Goal: Navigation & Orientation: Find specific page/section

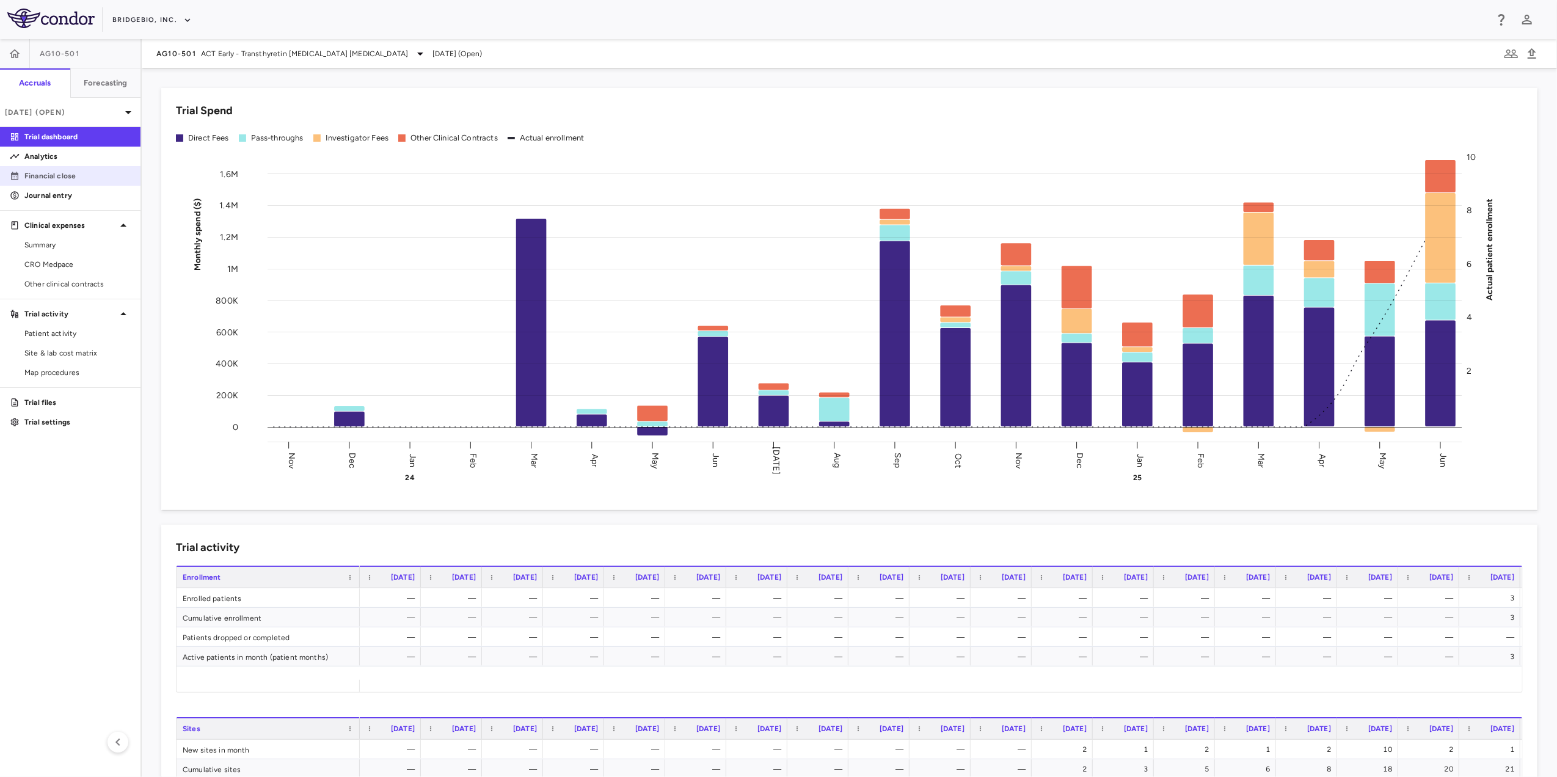
click at [71, 177] on p "Financial close" at bounding box center [77, 175] width 106 height 11
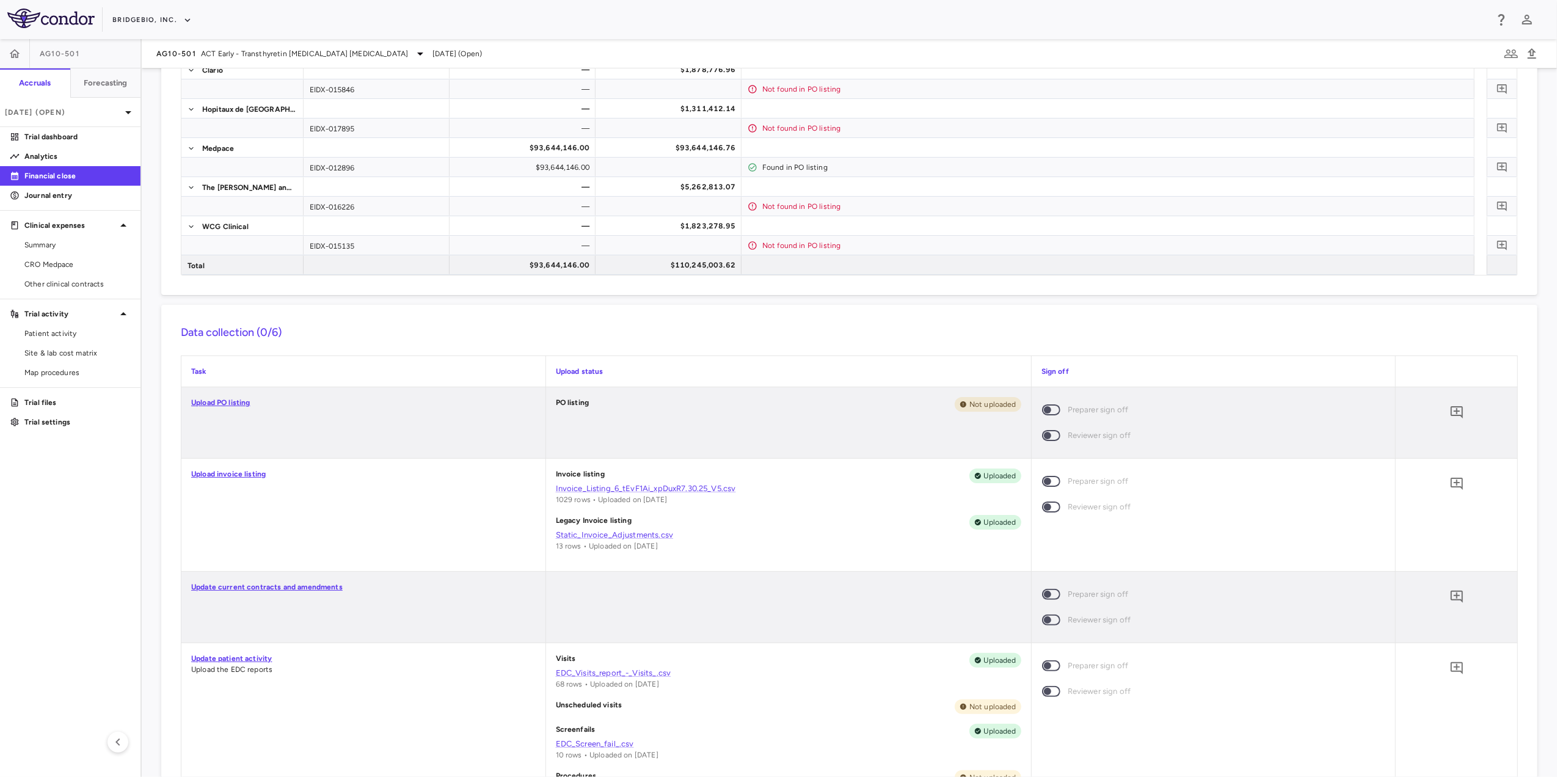
scroll to position [182, 0]
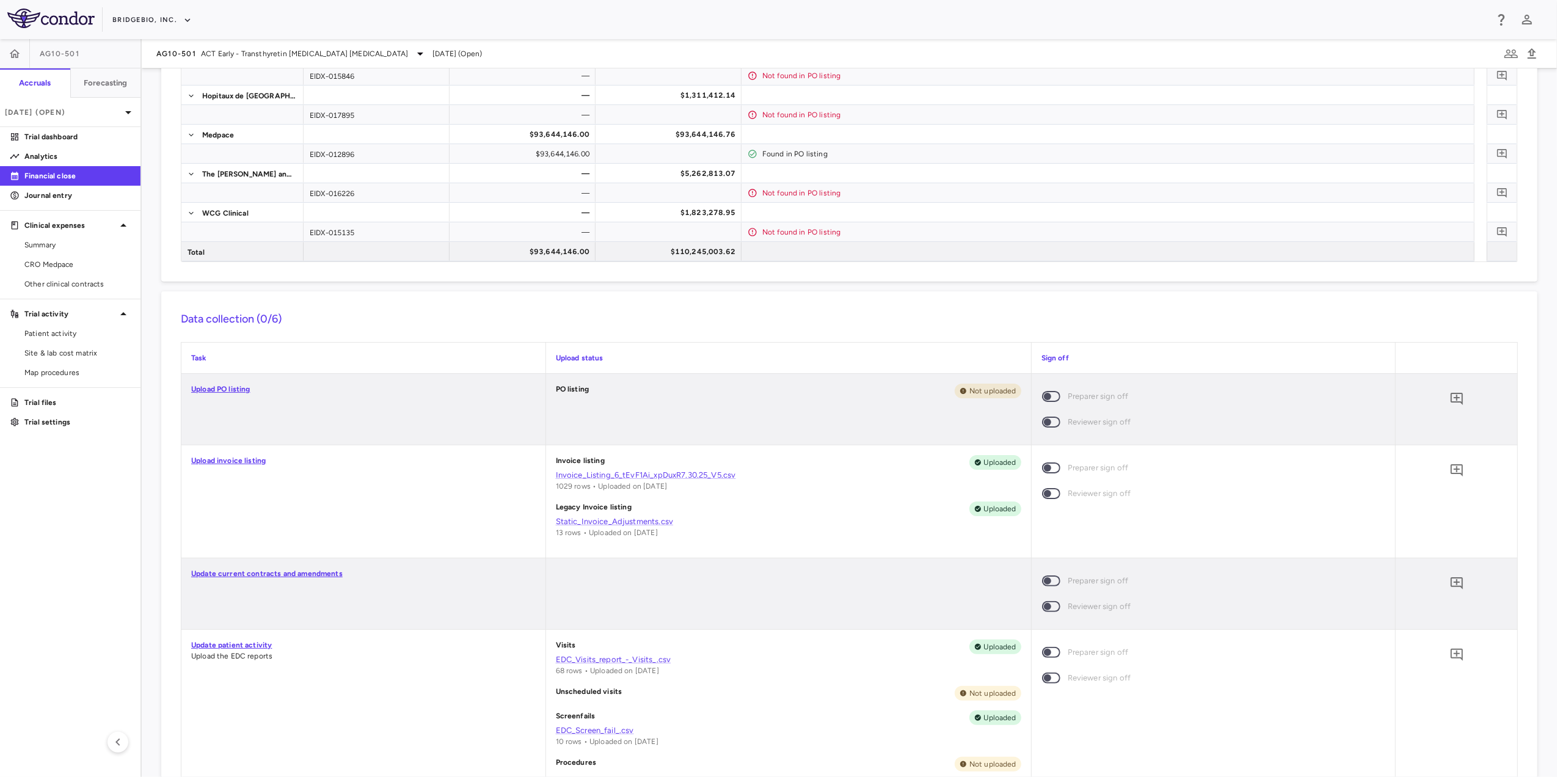
click at [239, 460] on link "Upload invoice listing" at bounding box center [228, 460] width 75 height 9
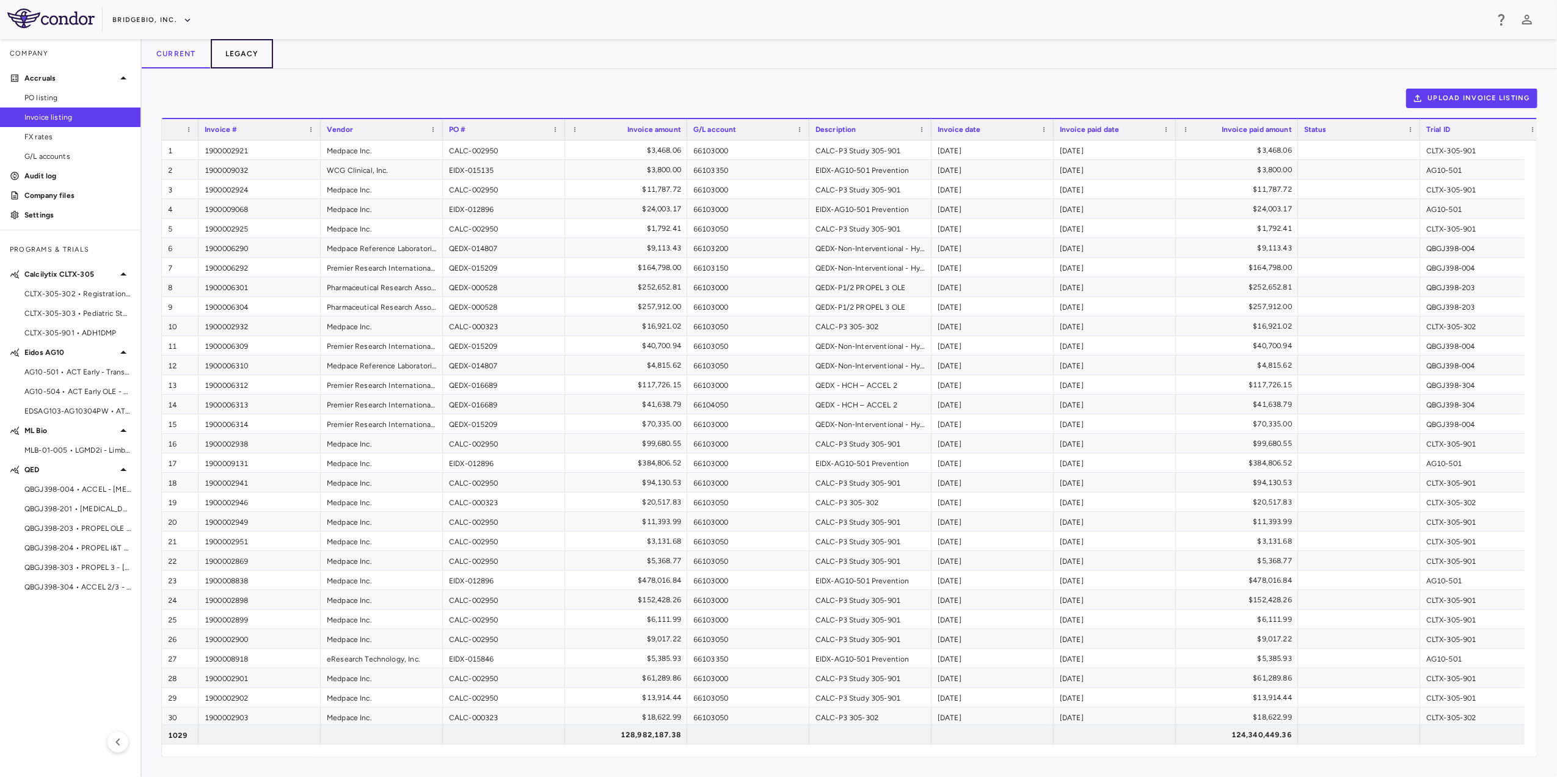
click at [244, 49] on button "Legacy" at bounding box center [242, 53] width 63 height 29
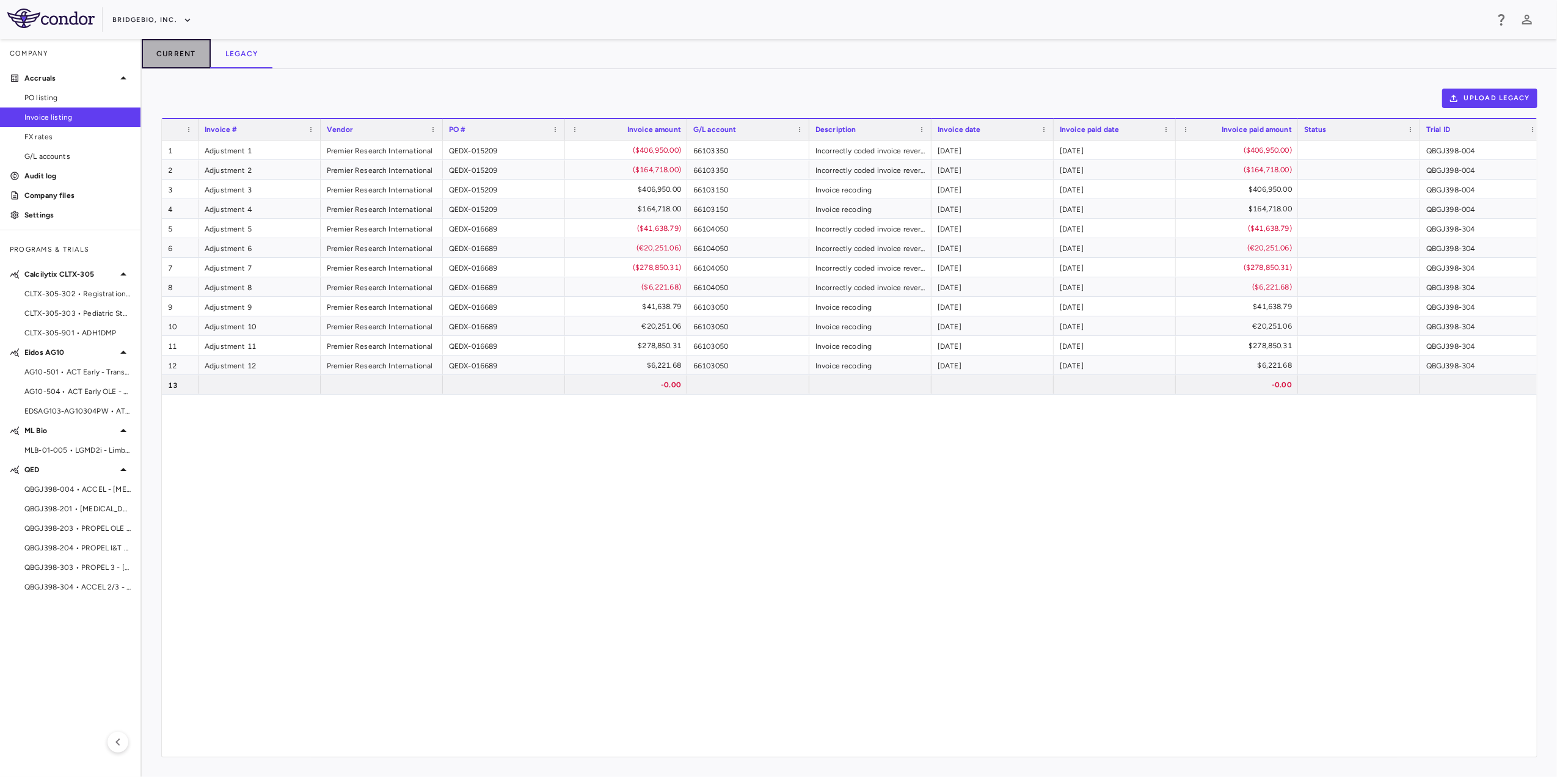
click at [182, 49] on button "Current" at bounding box center [176, 53] width 69 height 29
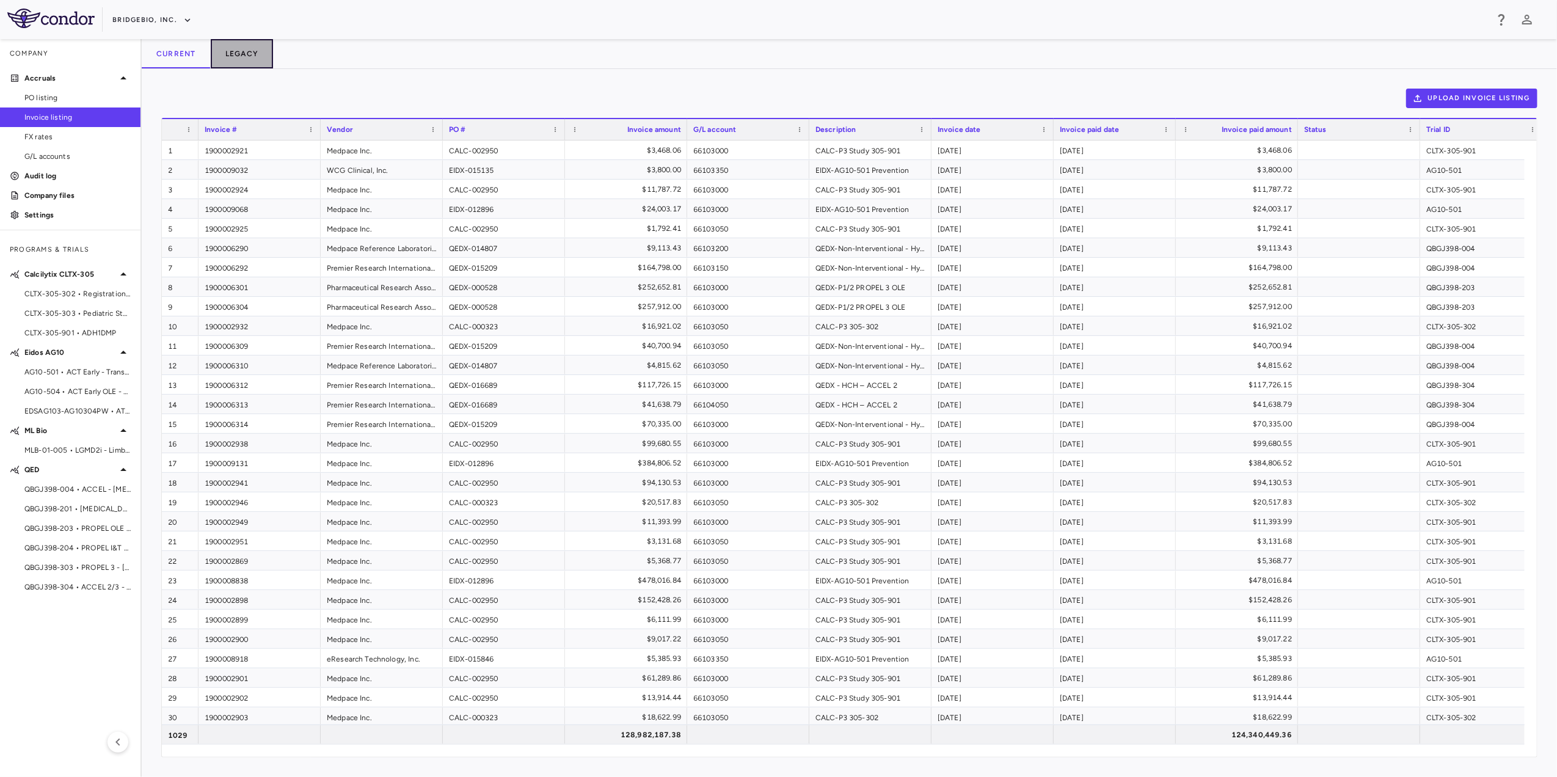
click at [227, 51] on button "Legacy" at bounding box center [242, 53] width 63 height 29
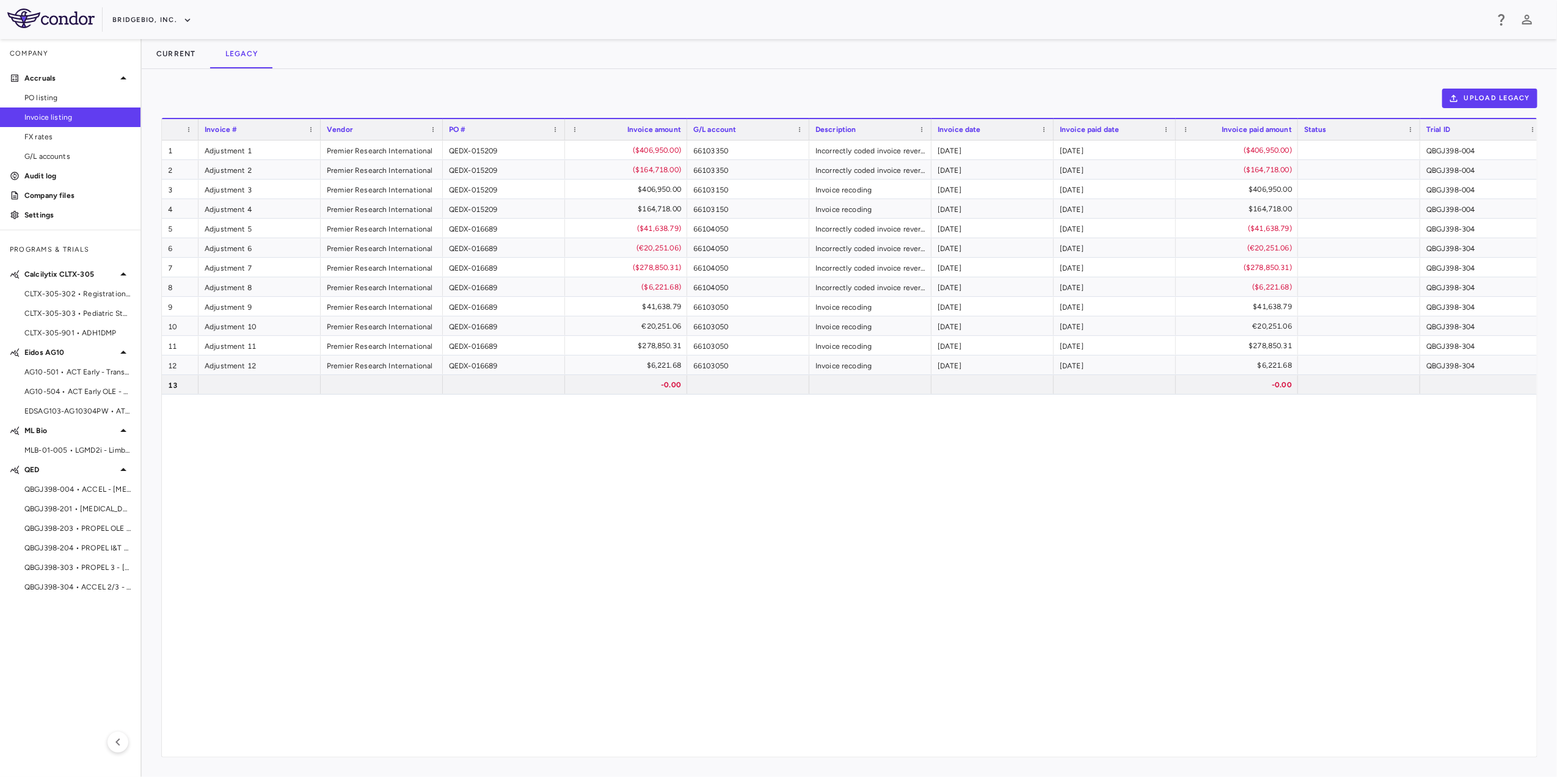
click at [92, 548] on span "QBGJ398-303 • PROPEL 3 - [MEDICAL_DATA]" at bounding box center [77, 567] width 106 height 11
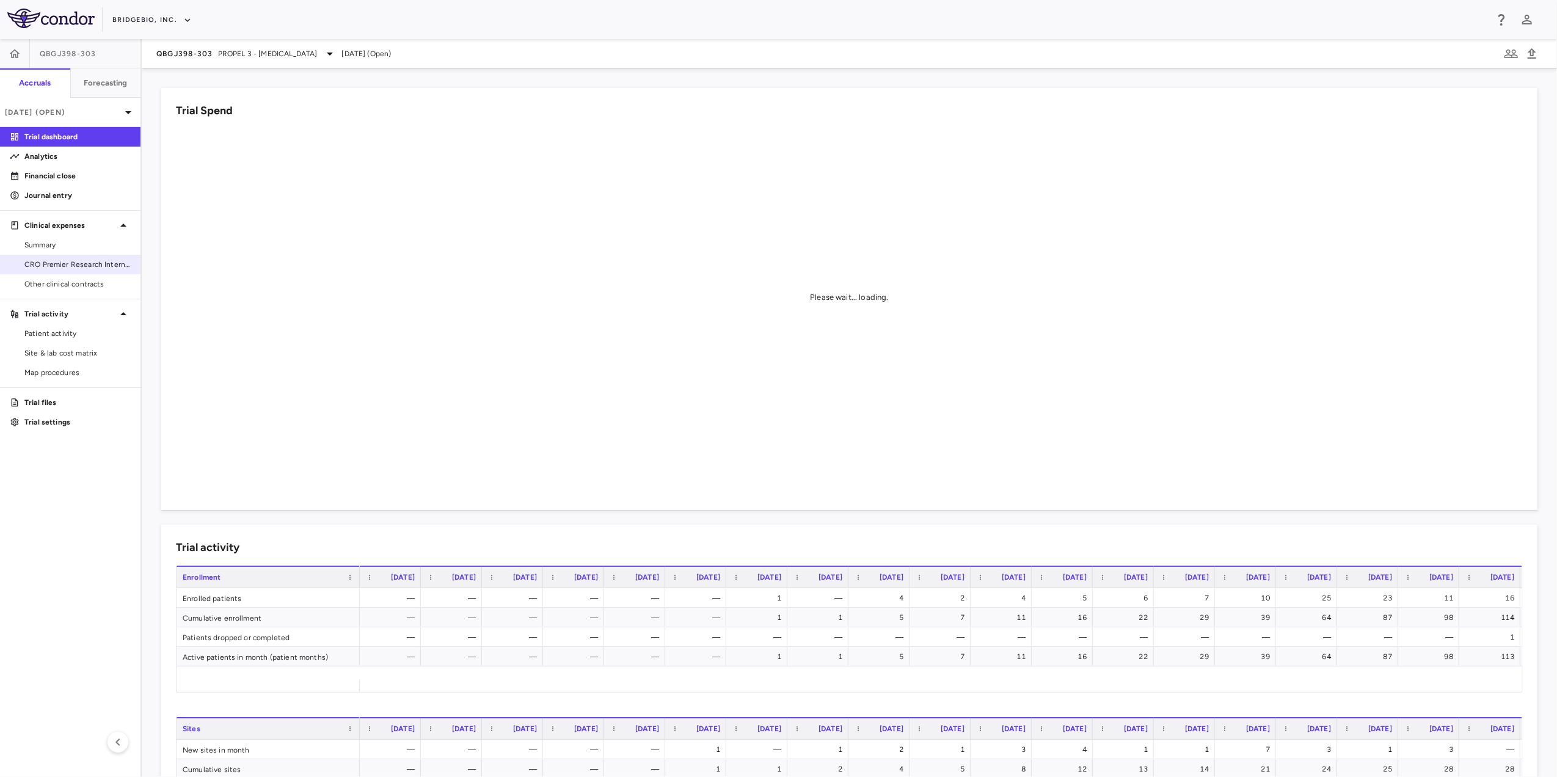
click at [54, 256] on link "CRO Premier Research International LLC" at bounding box center [70, 264] width 140 height 18
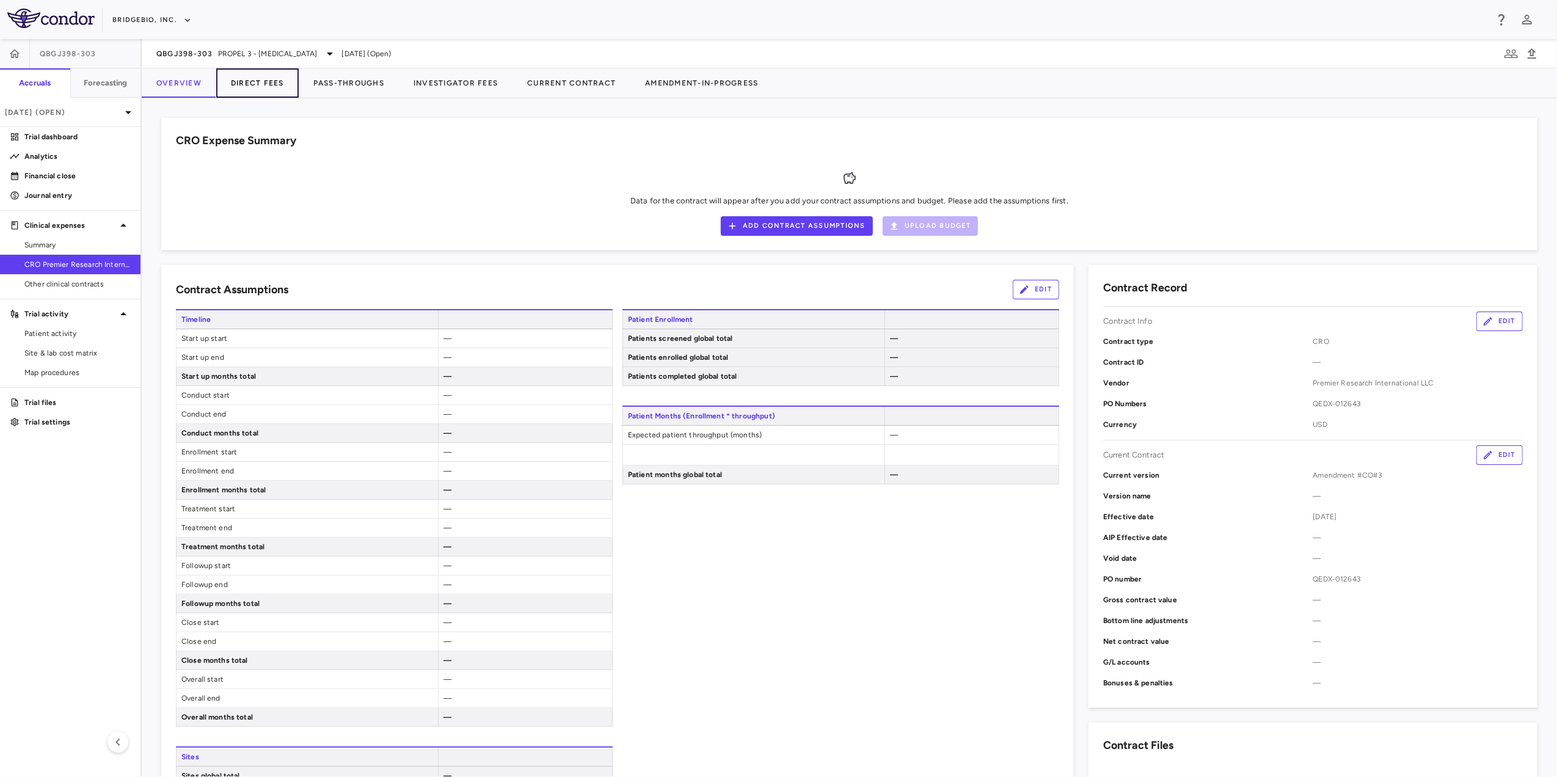
click at [260, 85] on button "Direct Fees" at bounding box center [257, 82] width 82 height 29
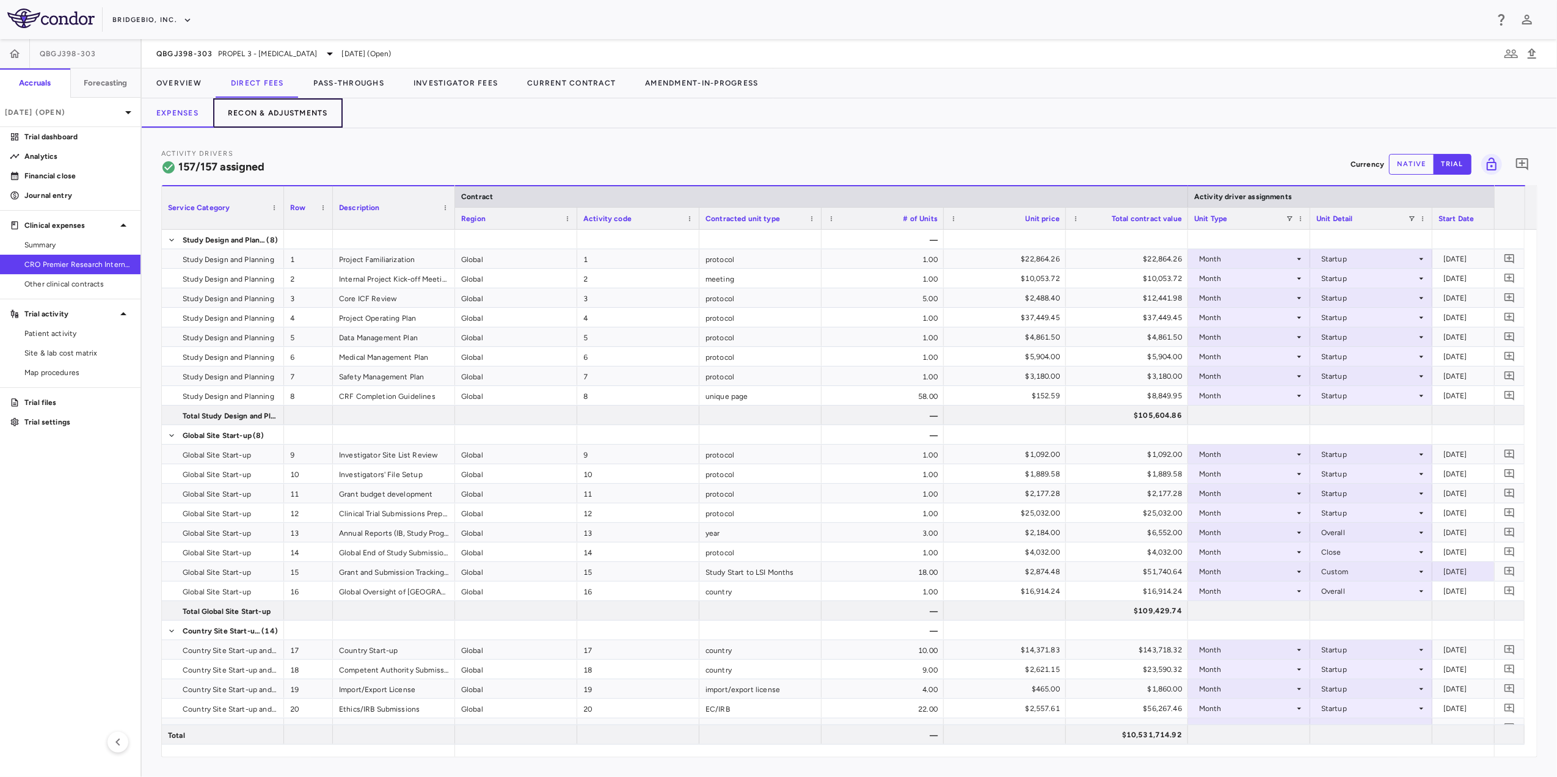
click at [279, 110] on button "Recon & Adjustments" at bounding box center [277, 112] width 129 height 29
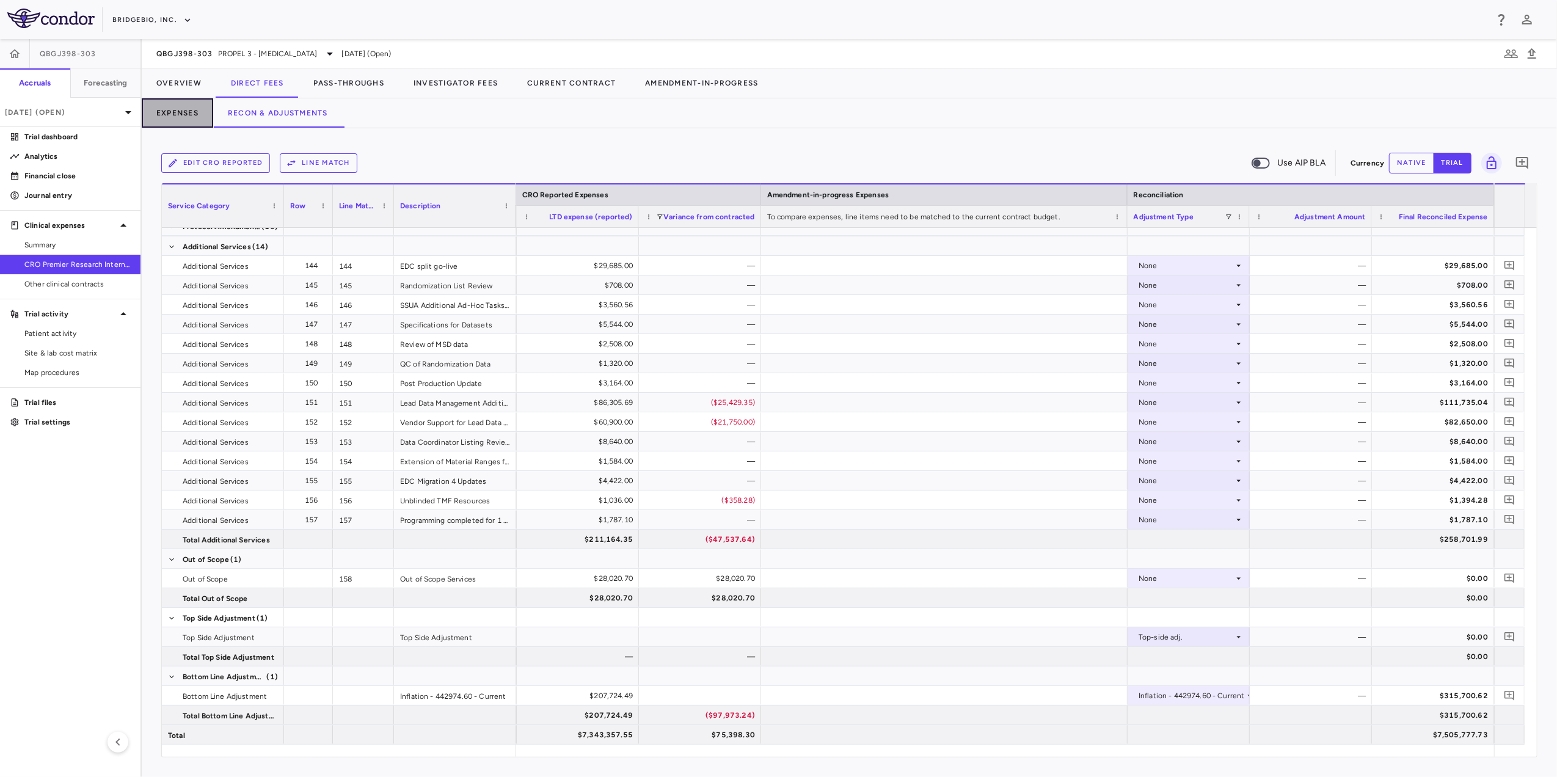
click at [167, 115] on button "Expenses" at bounding box center [177, 112] width 71 height 29
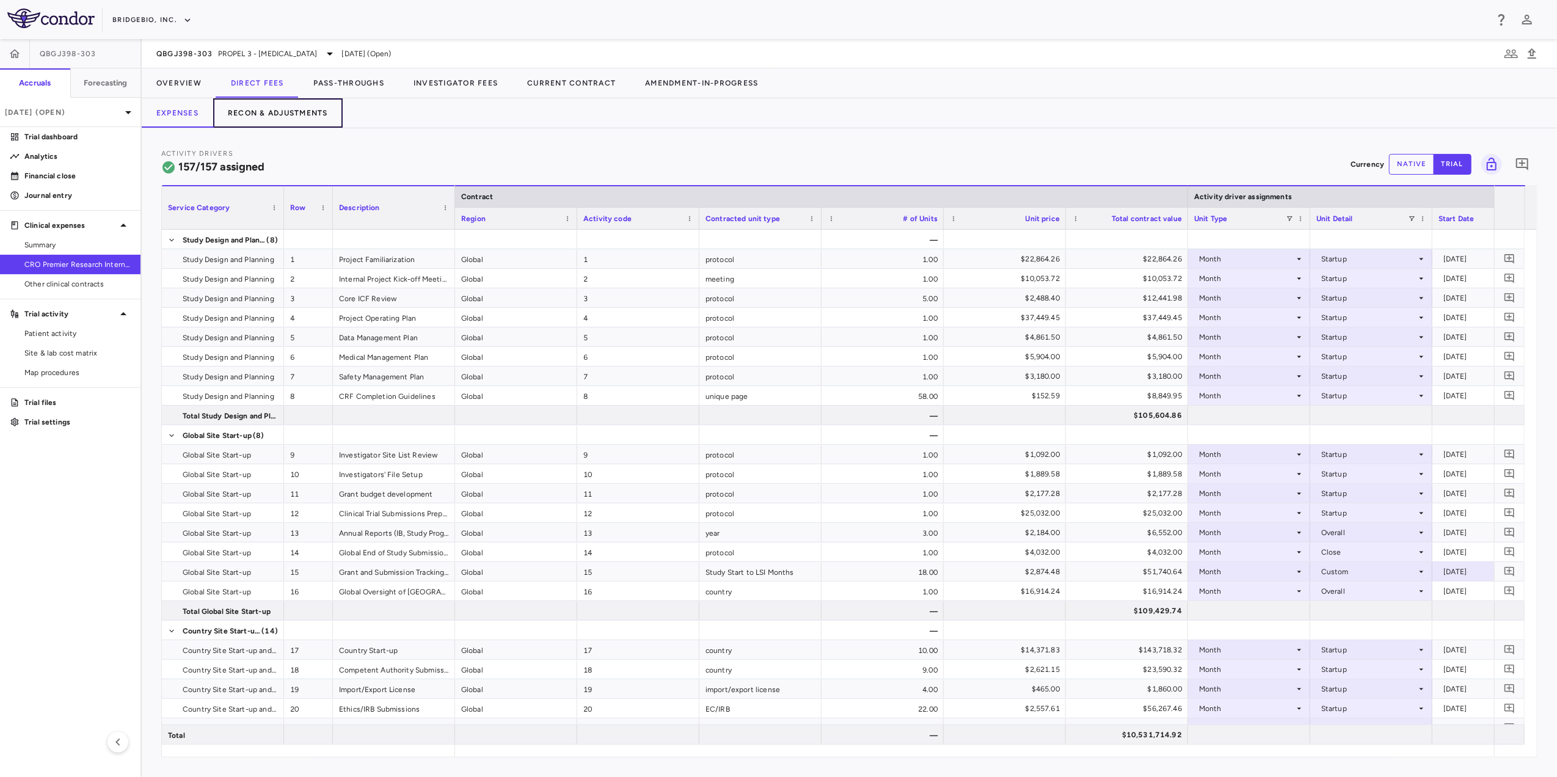
click at [318, 116] on button "Recon & Adjustments" at bounding box center [277, 112] width 129 height 29
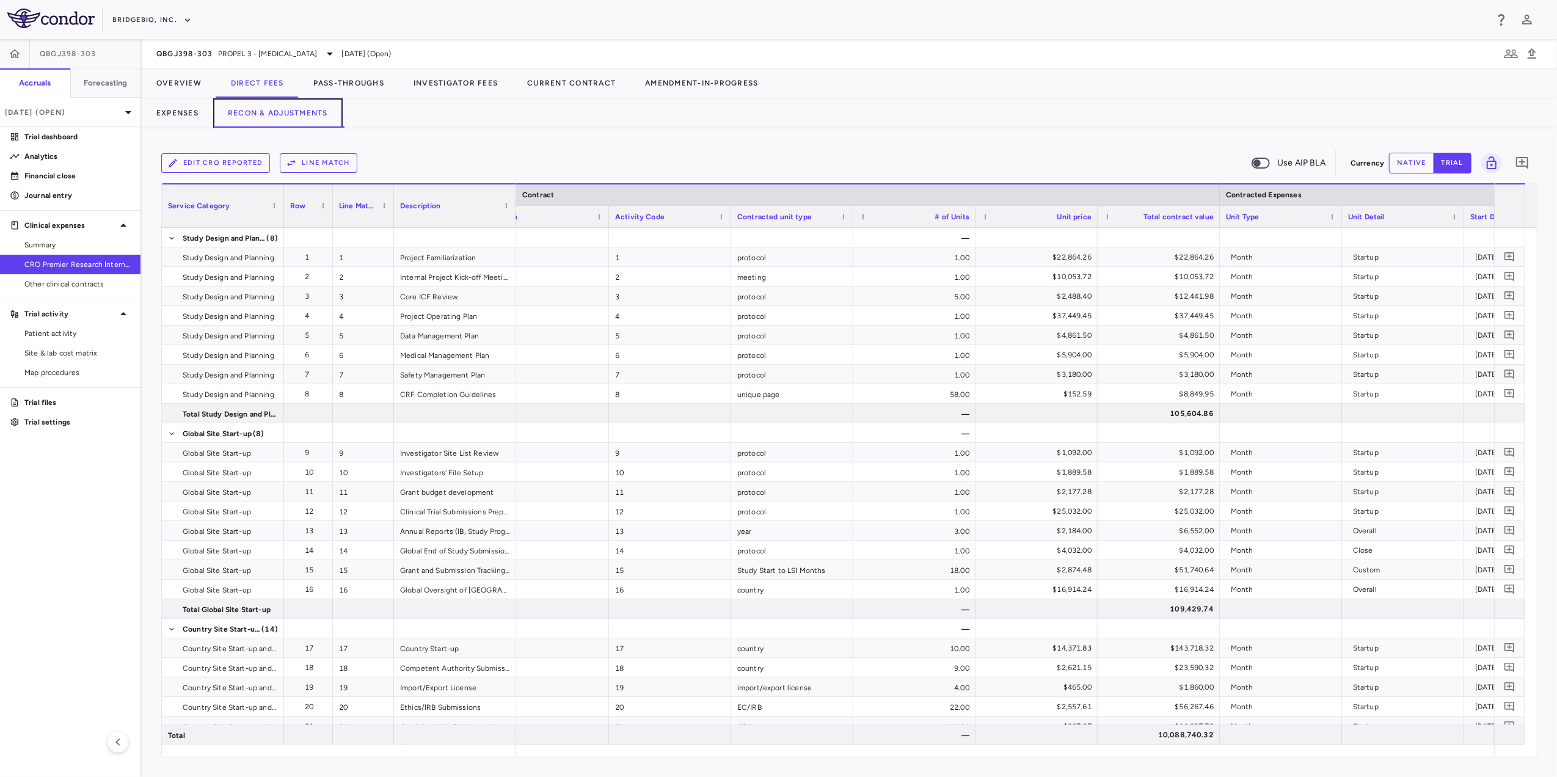
scroll to position [0, 57]
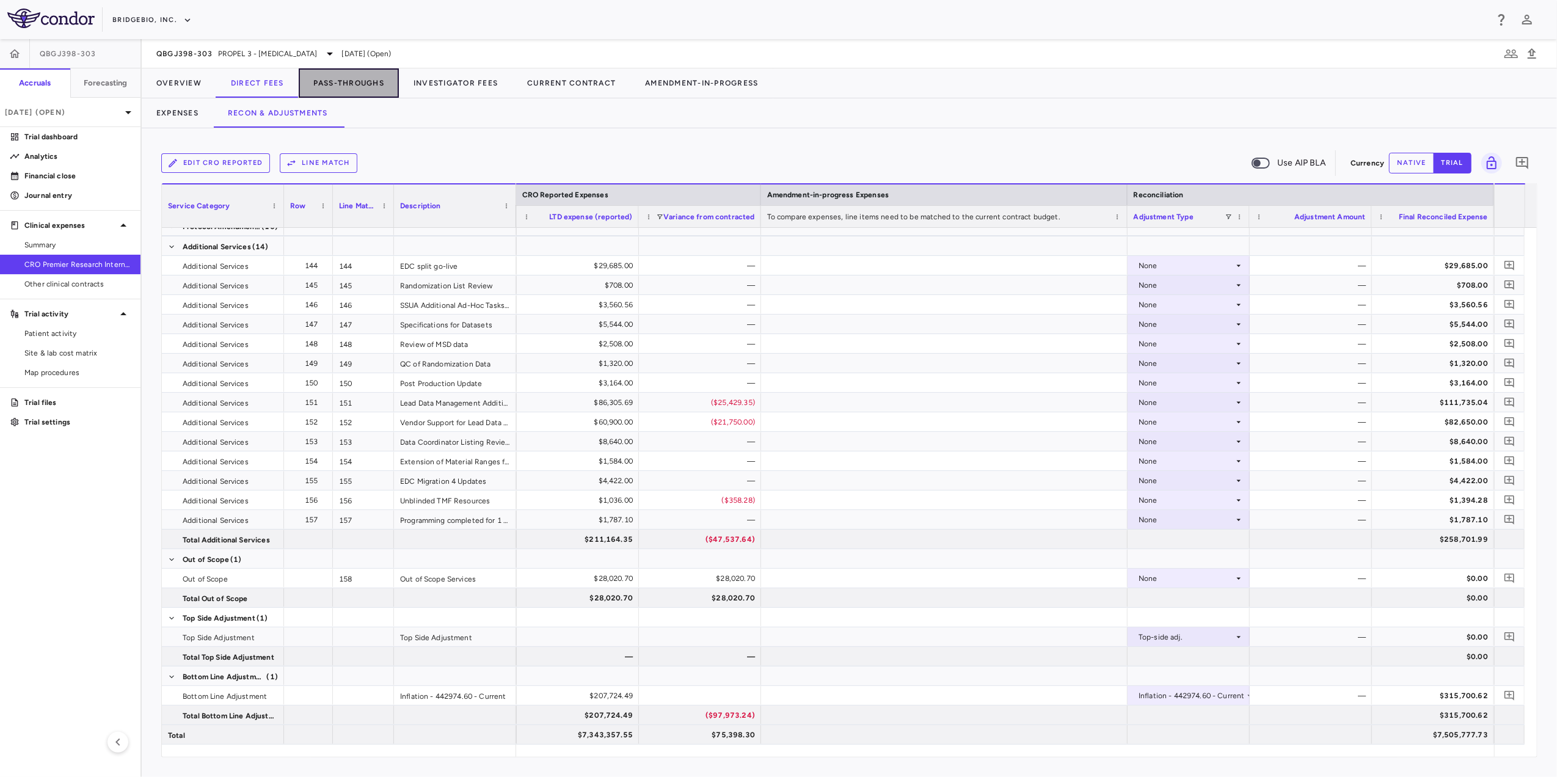
click at [374, 89] on button "Pass-Throughs" at bounding box center [349, 82] width 100 height 29
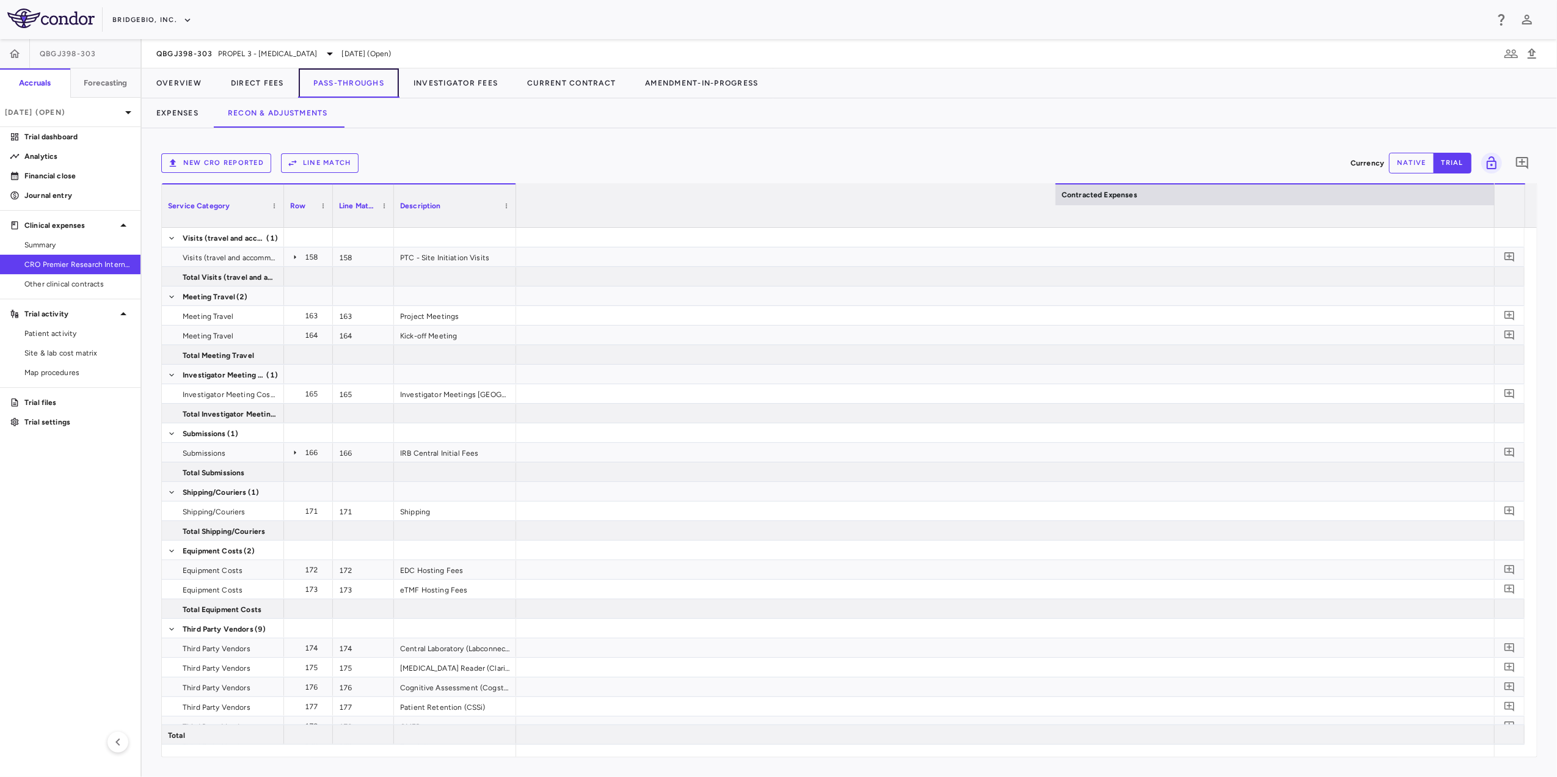
scroll to position [0, 1823]
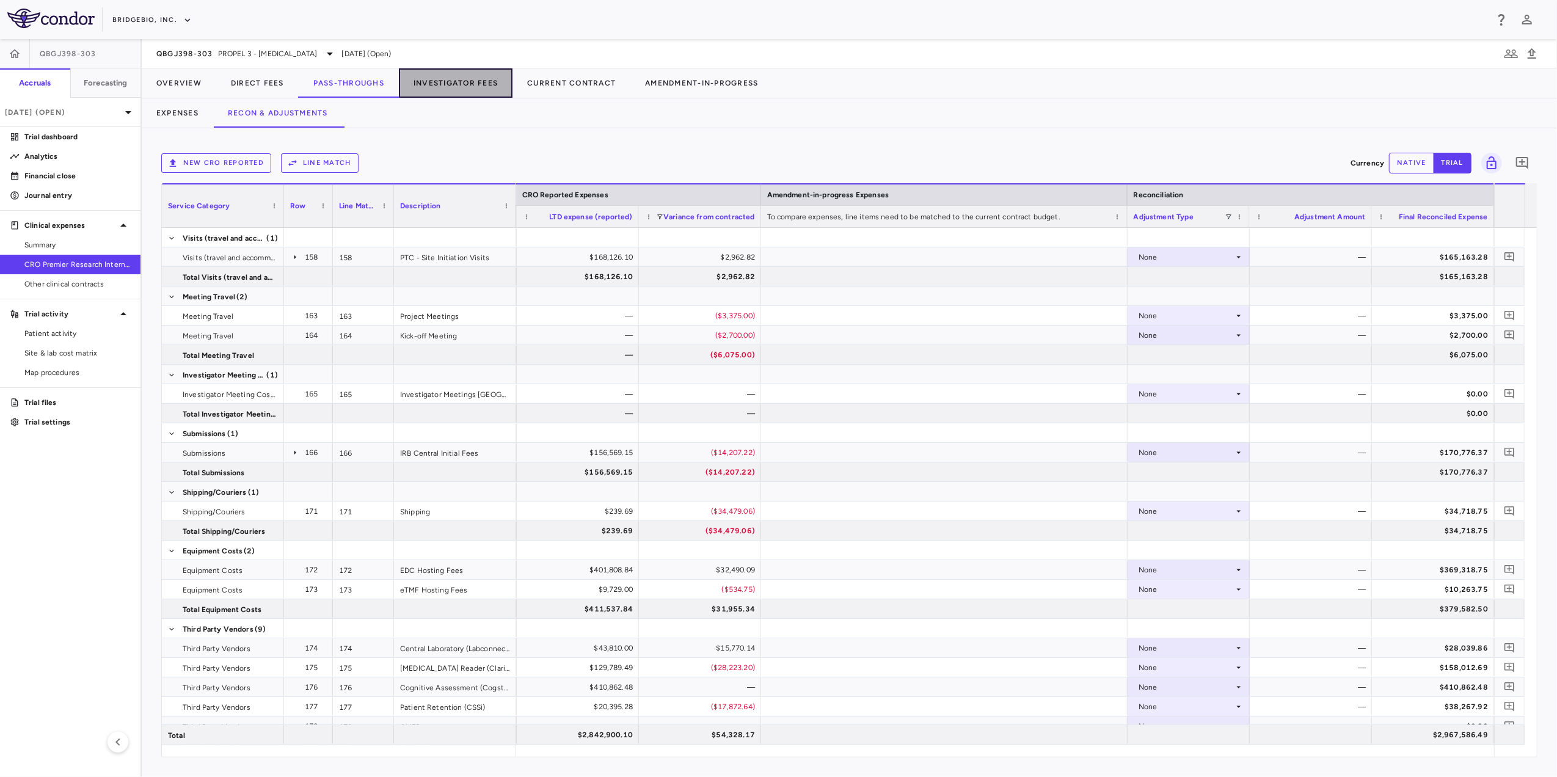
click at [478, 76] on button "Investigator Fees" at bounding box center [456, 82] width 114 height 29
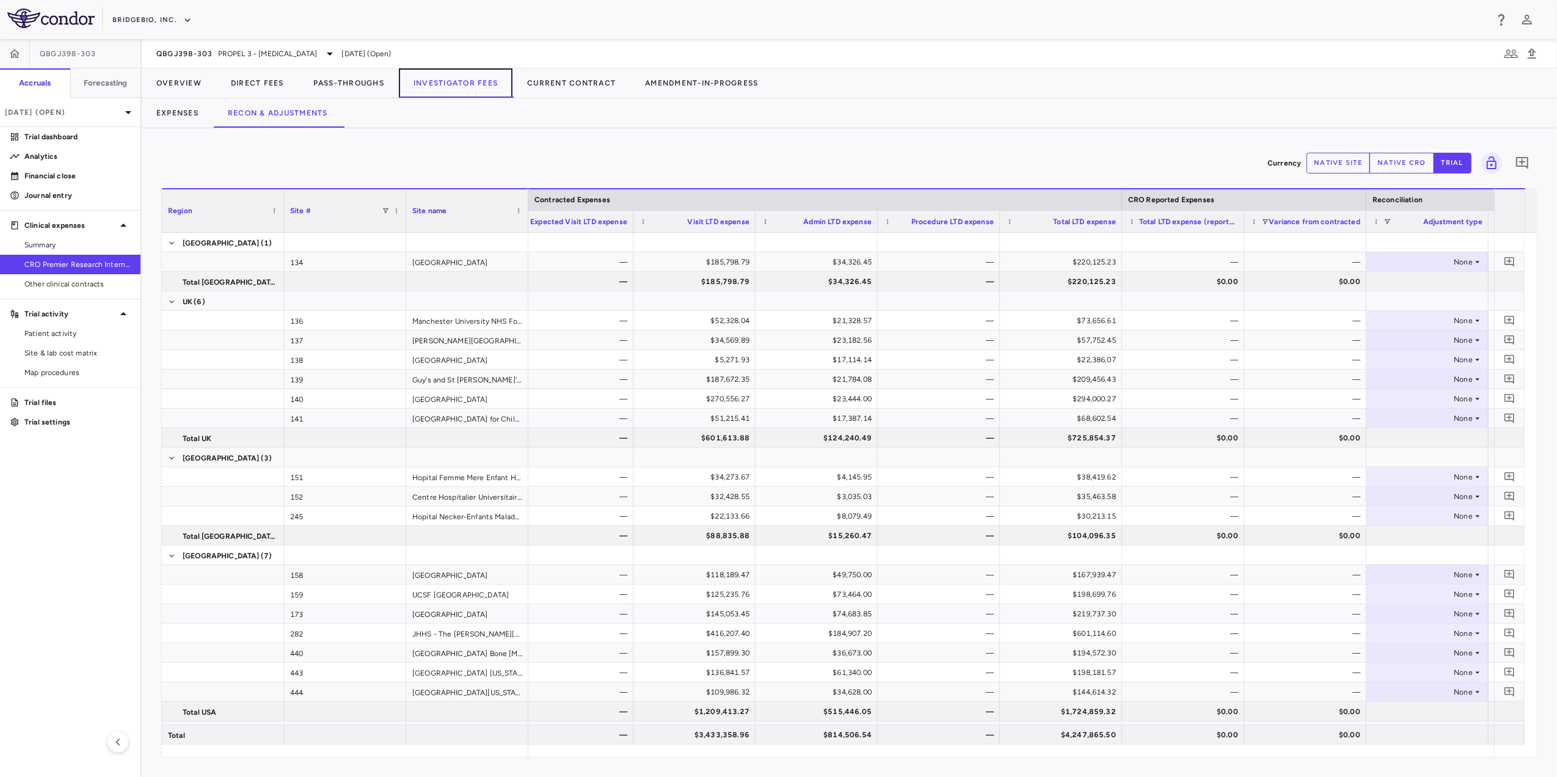
scroll to position [0, 377]
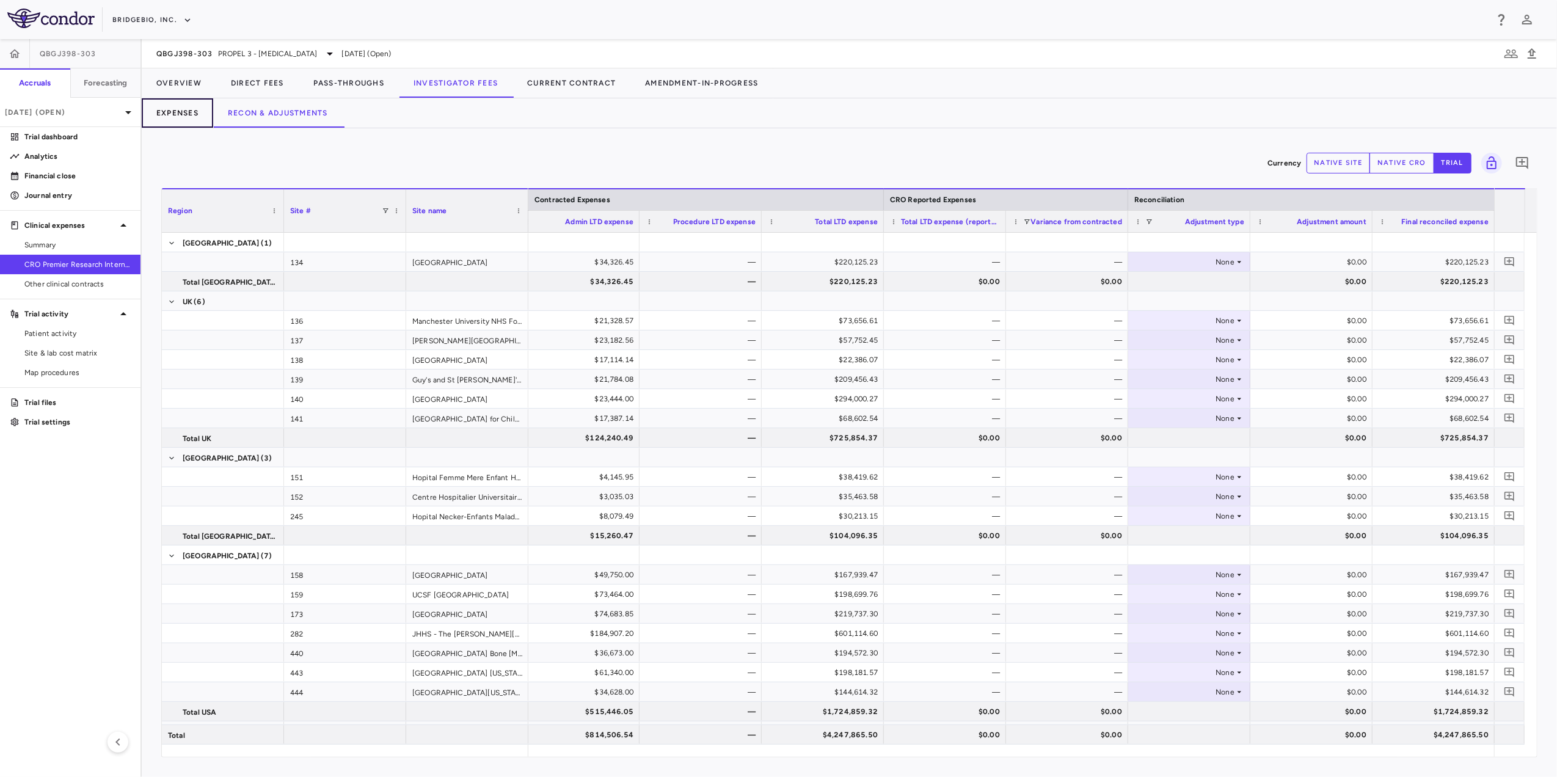
click at [170, 113] on button "Expenses" at bounding box center [177, 112] width 71 height 29
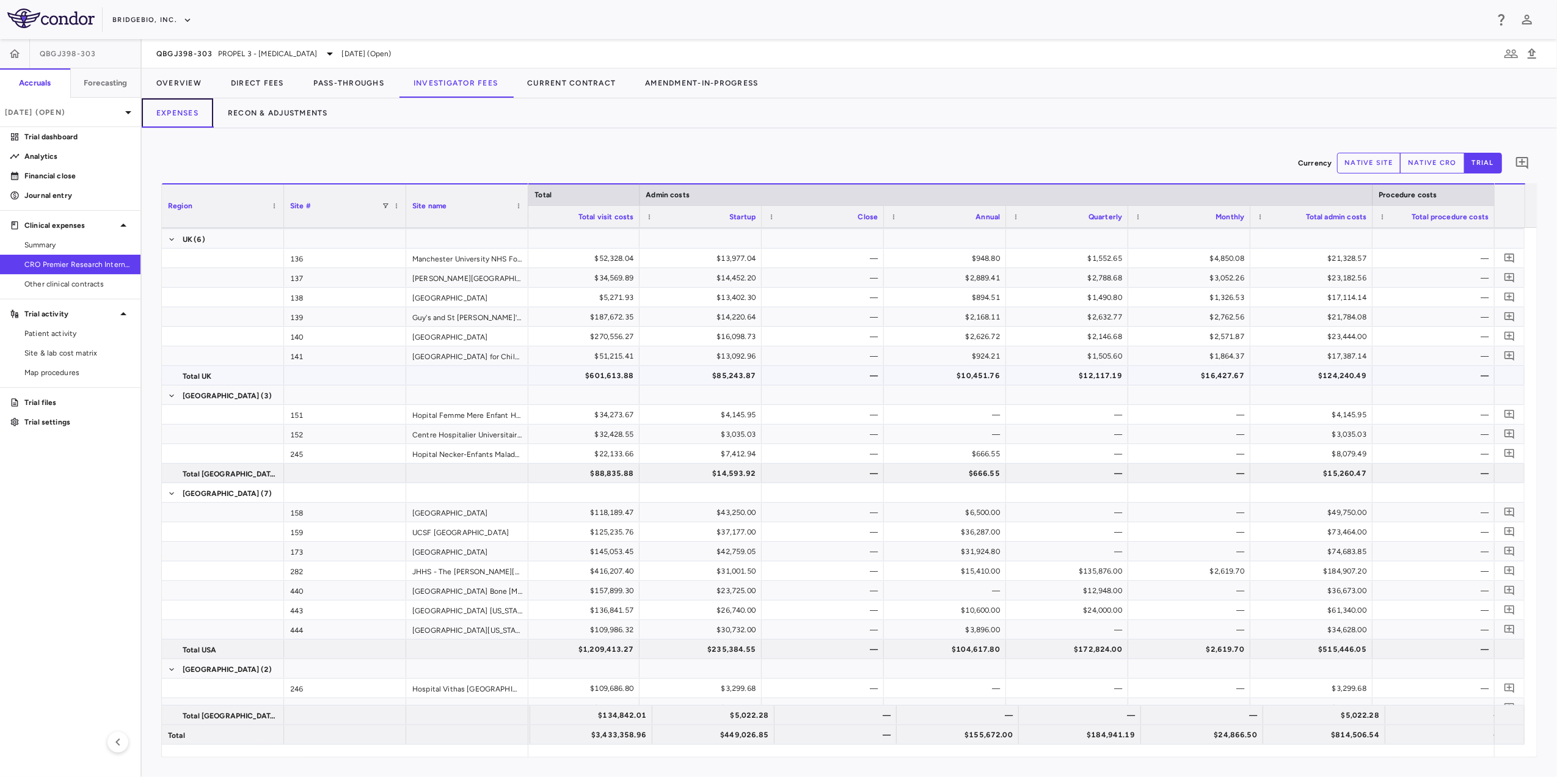
scroll to position [0, 3309]
click at [44, 158] on p "Analytics" at bounding box center [77, 156] width 106 height 11
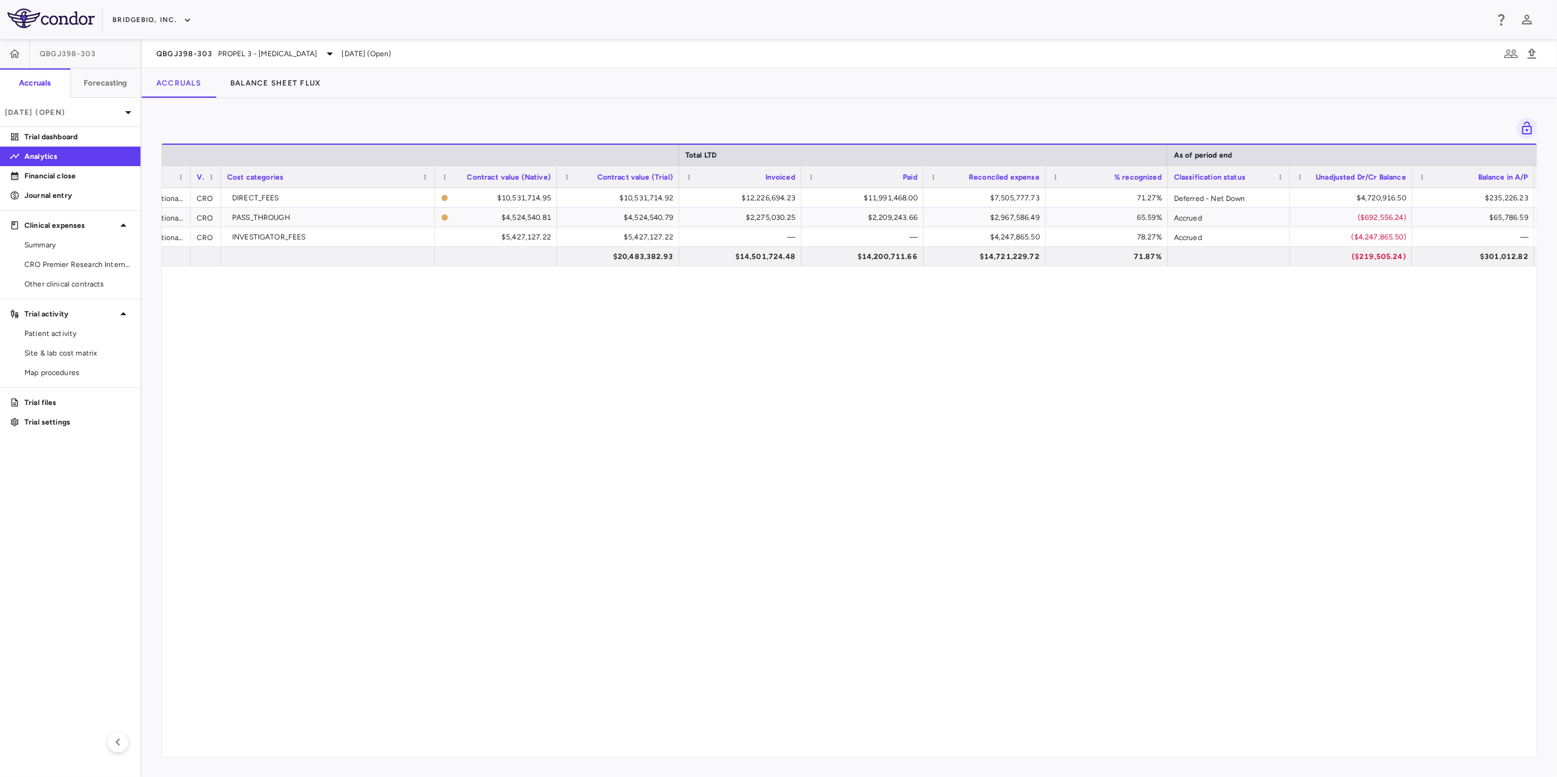
scroll to position [0, 384]
